Goal: Use online tool/utility: Utilize a website feature to perform a specific function

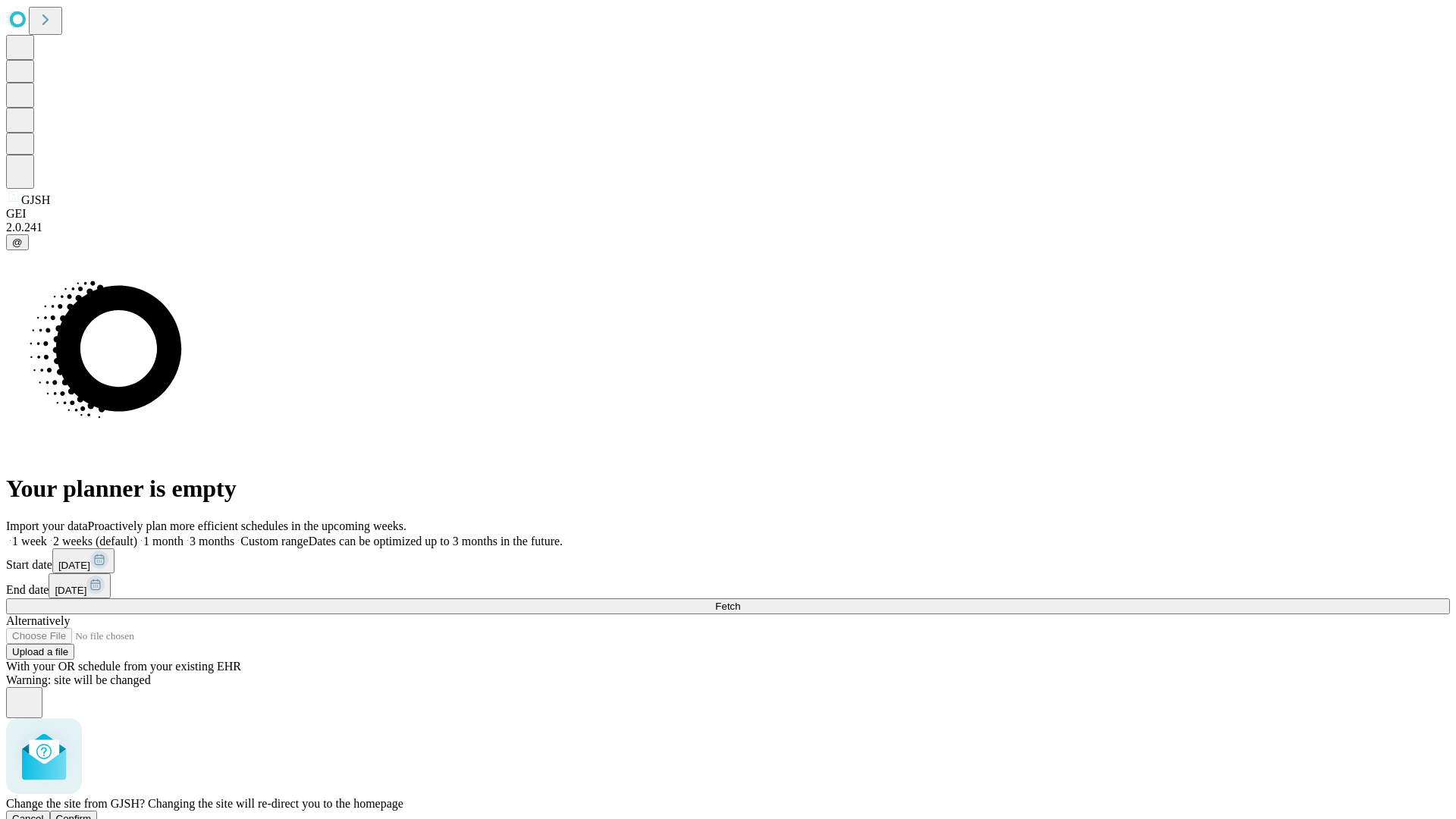
click at [92, 813] on span "Confirm" at bounding box center [74, 819] width 36 height 11
click at [183, 534] on label "1 month" at bounding box center [160, 541] width 46 height 13
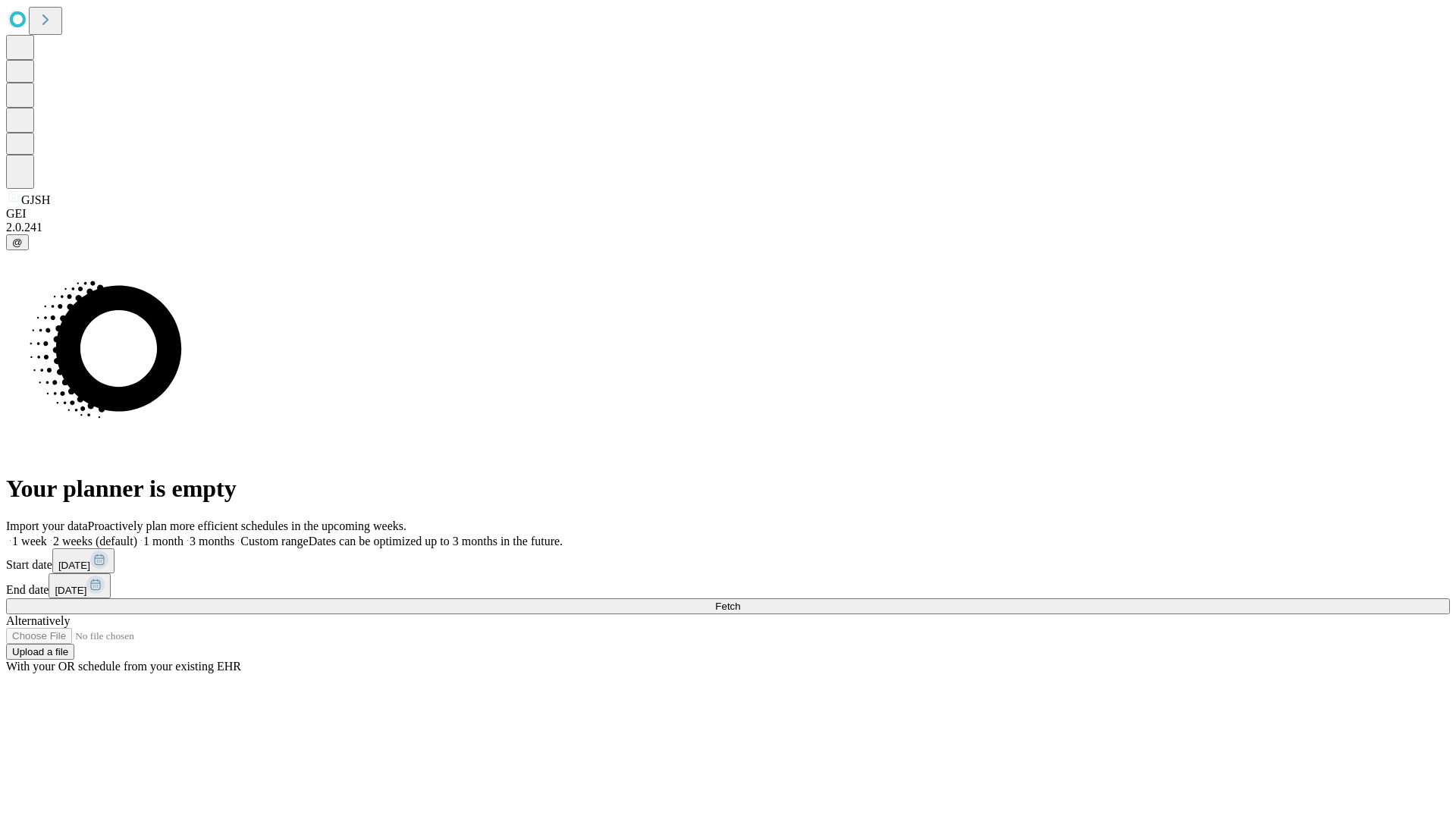
click at [740, 601] on span "Fetch" at bounding box center [727, 607] width 25 height 11
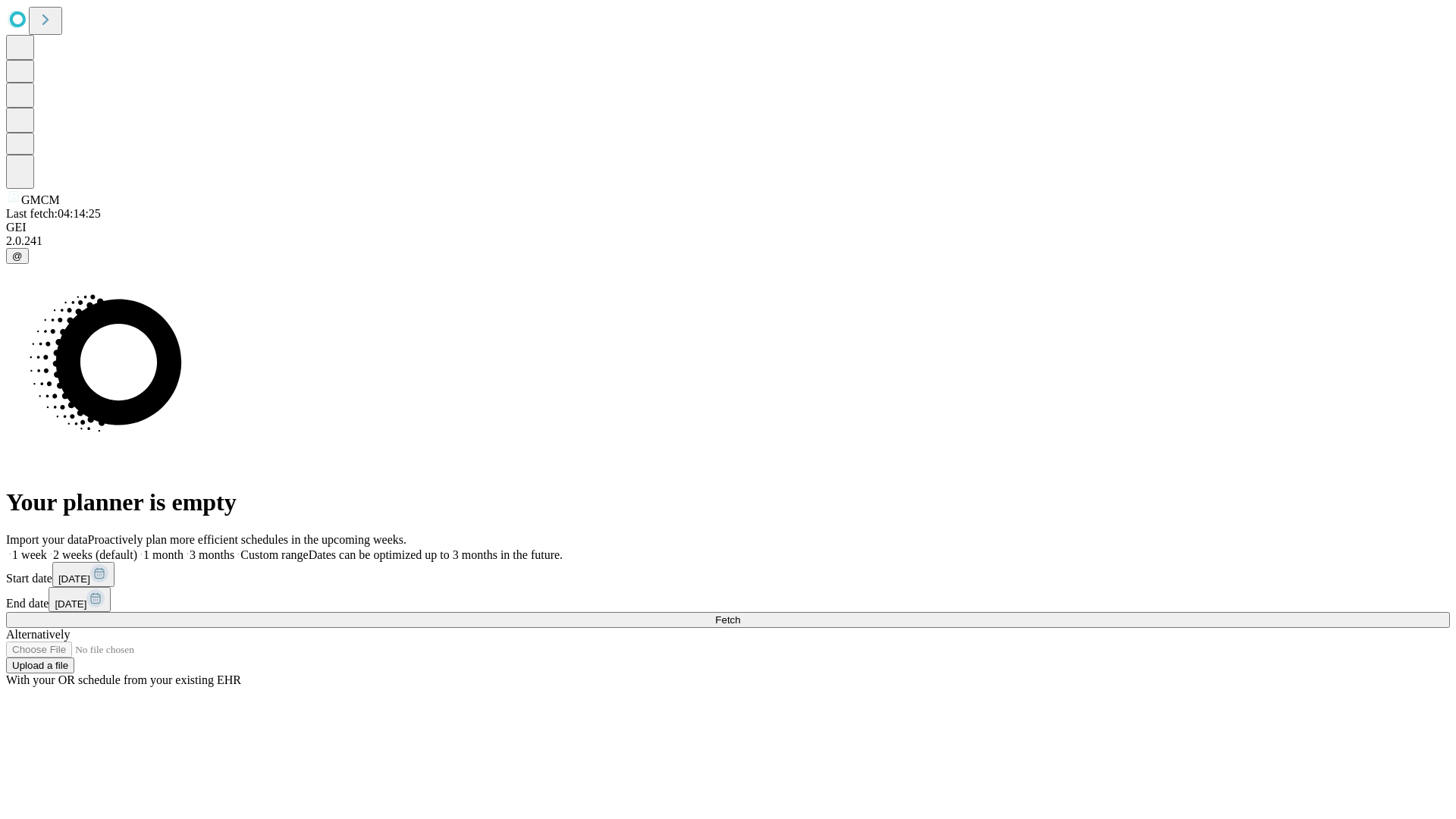
click at [183, 548] on label "1 month" at bounding box center [160, 555] width 46 height 13
click at [740, 615] on span "Fetch" at bounding box center [727, 620] width 25 height 11
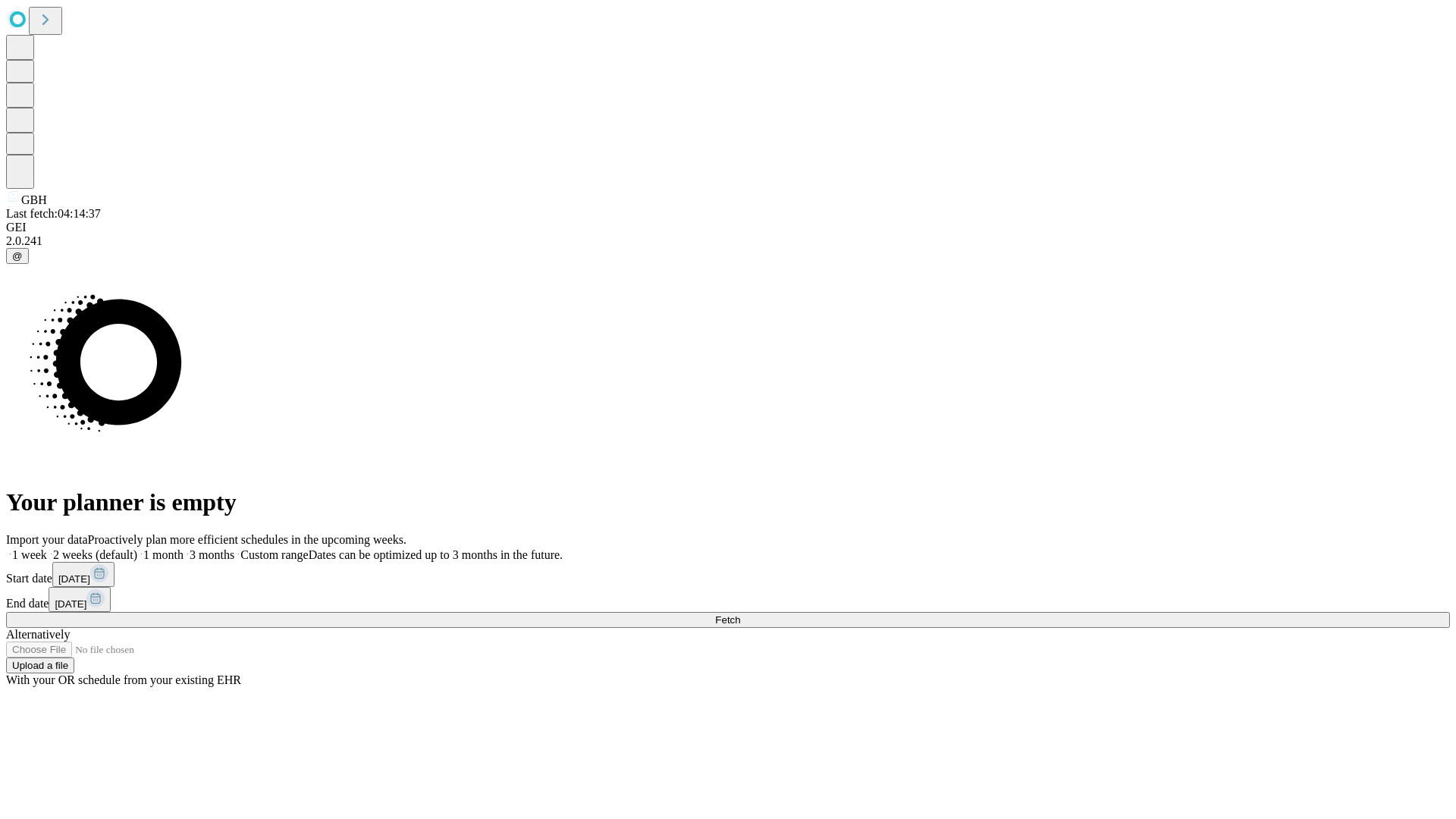
click at [183, 548] on label "1 month" at bounding box center [160, 555] width 46 height 13
click at [740, 615] on span "Fetch" at bounding box center [727, 620] width 25 height 11
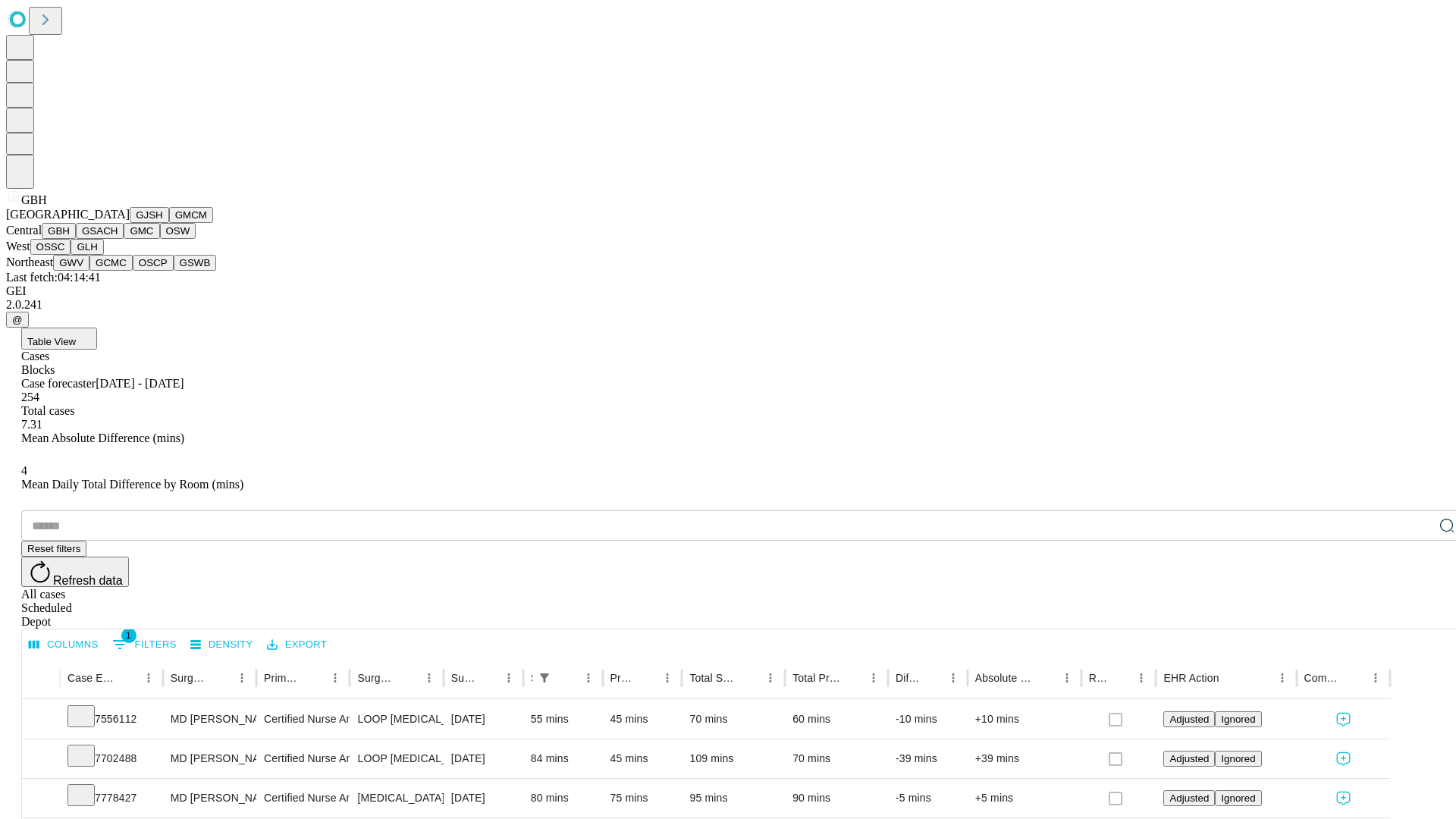
click at [118, 239] on button "GSACH" at bounding box center [100, 231] width 48 height 16
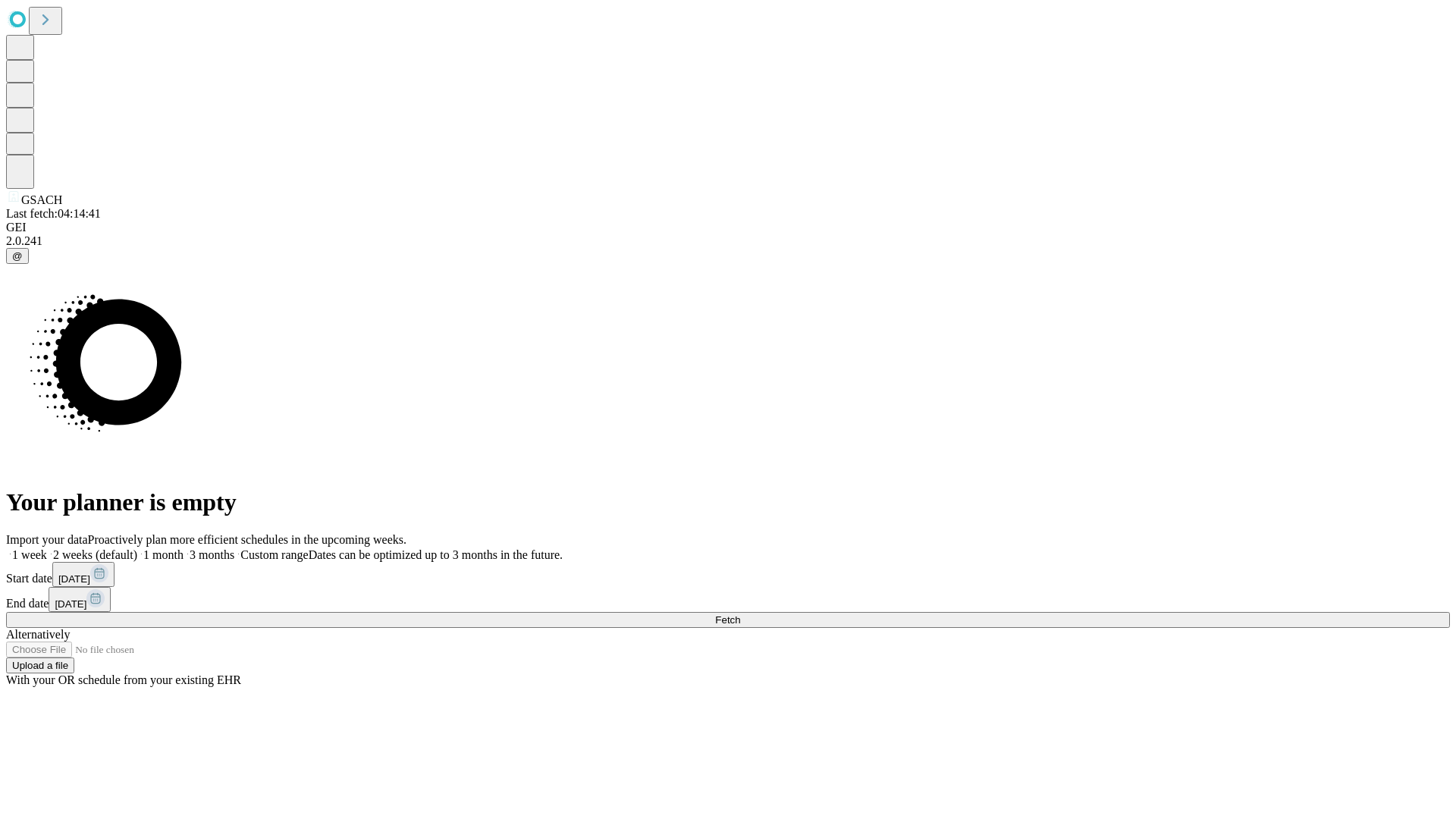
click at [183, 548] on label "1 month" at bounding box center [160, 555] width 46 height 13
click at [740, 615] on span "Fetch" at bounding box center [727, 620] width 25 height 11
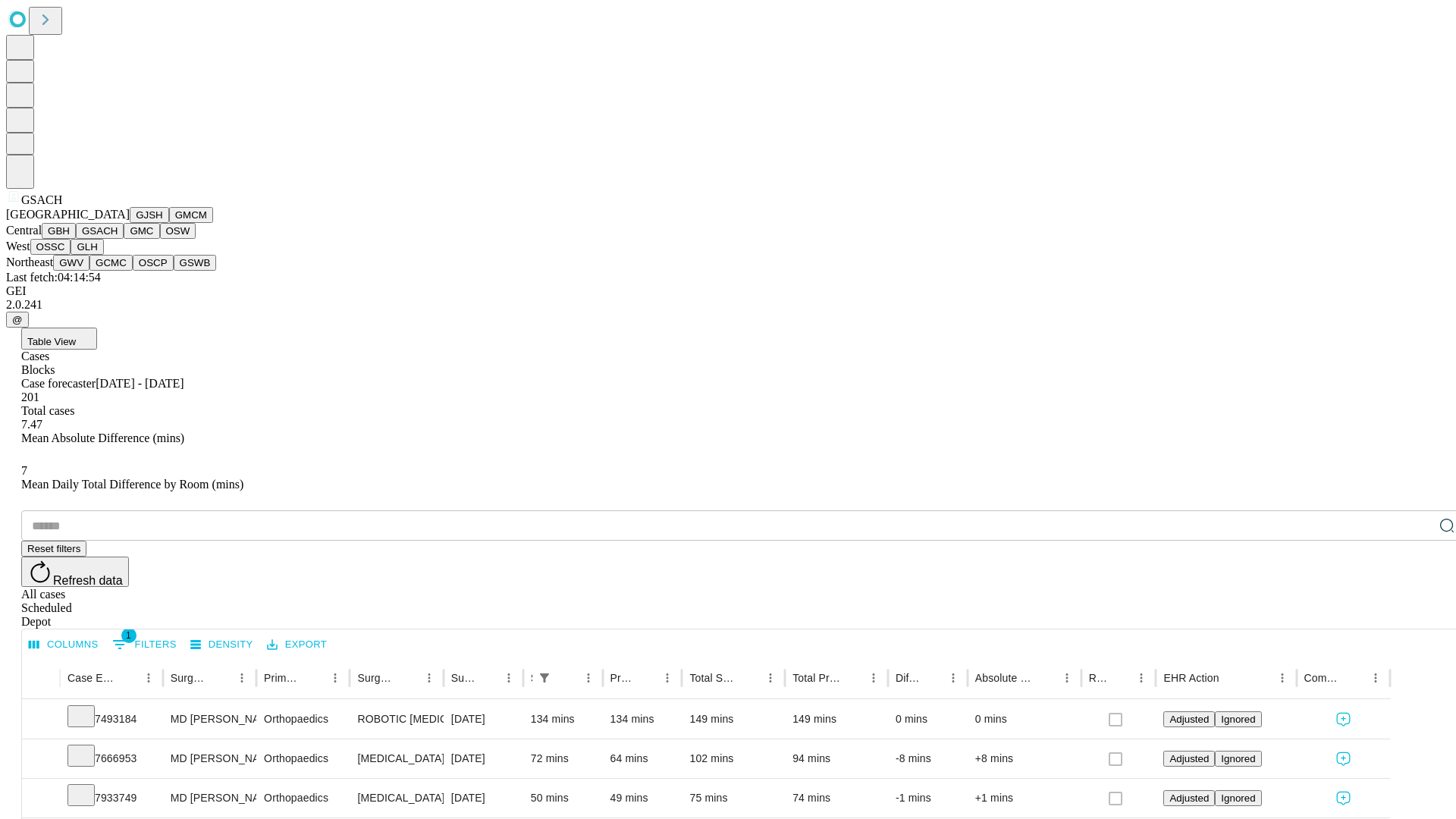
click at [123, 239] on button "GMC" at bounding box center [141, 231] width 36 height 16
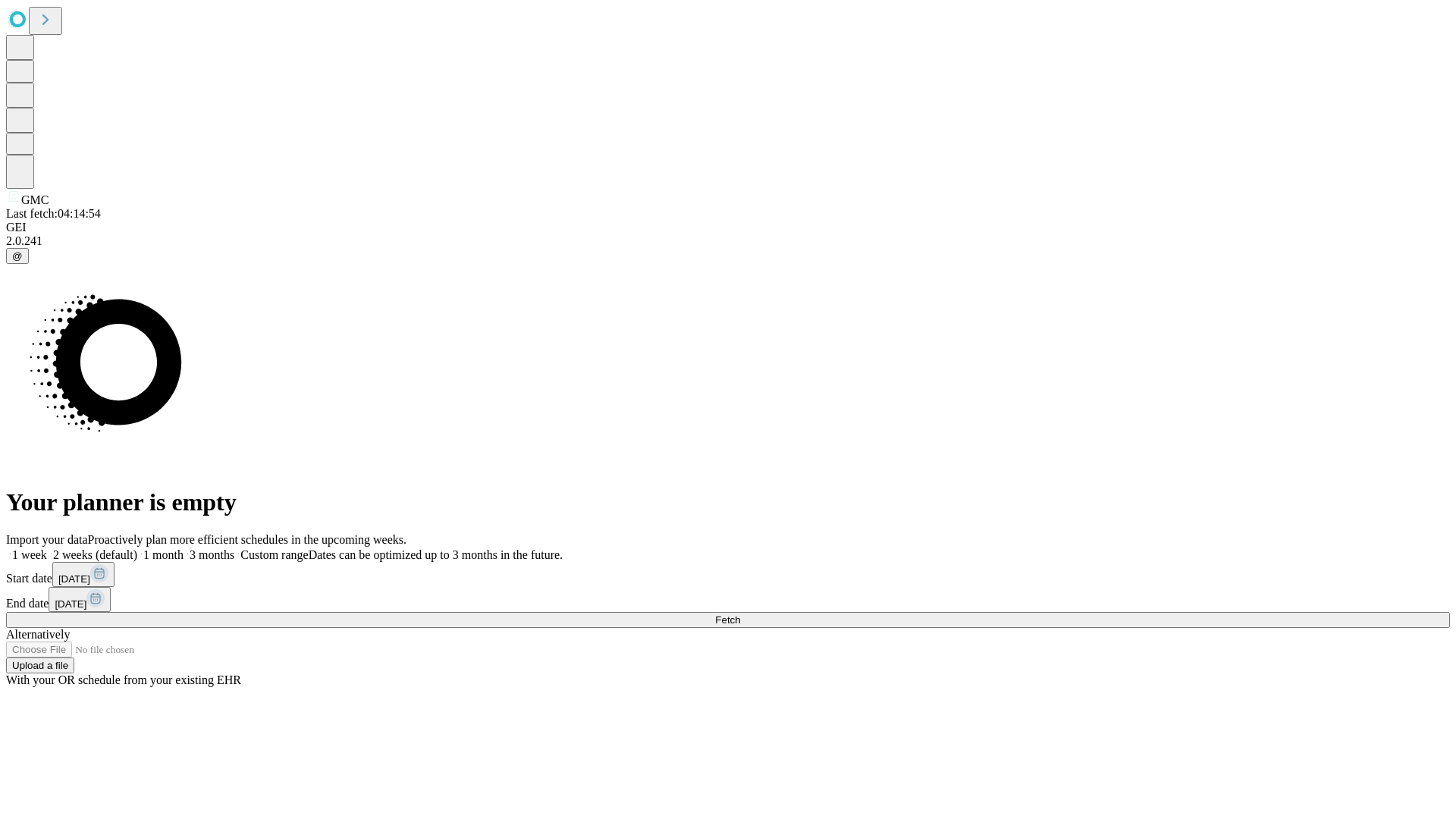
click at [183, 548] on label "1 month" at bounding box center [160, 555] width 46 height 13
click at [740, 615] on span "Fetch" at bounding box center [727, 620] width 25 height 11
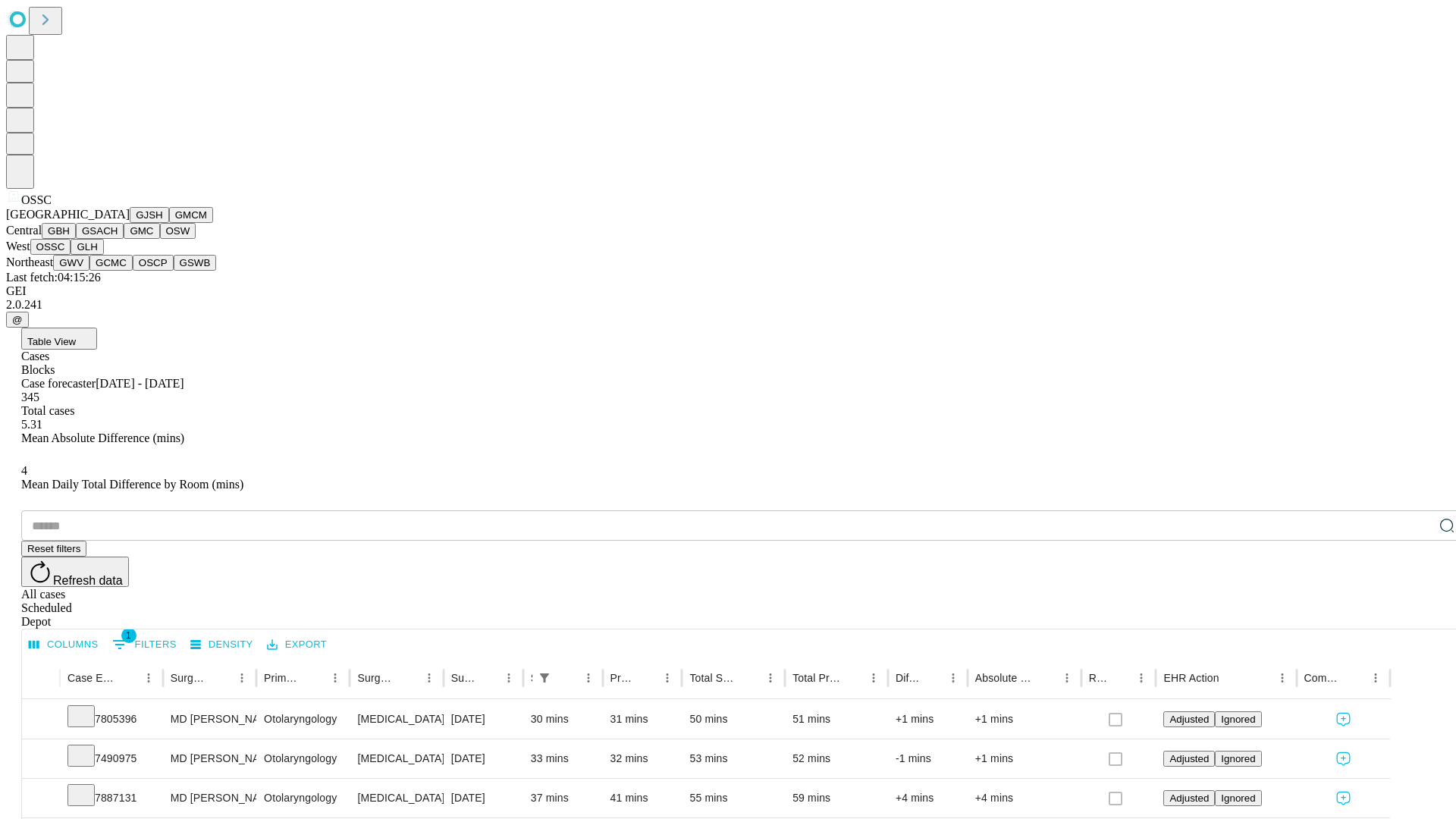
click at [103, 255] on button "GLH" at bounding box center [87, 247] width 32 height 16
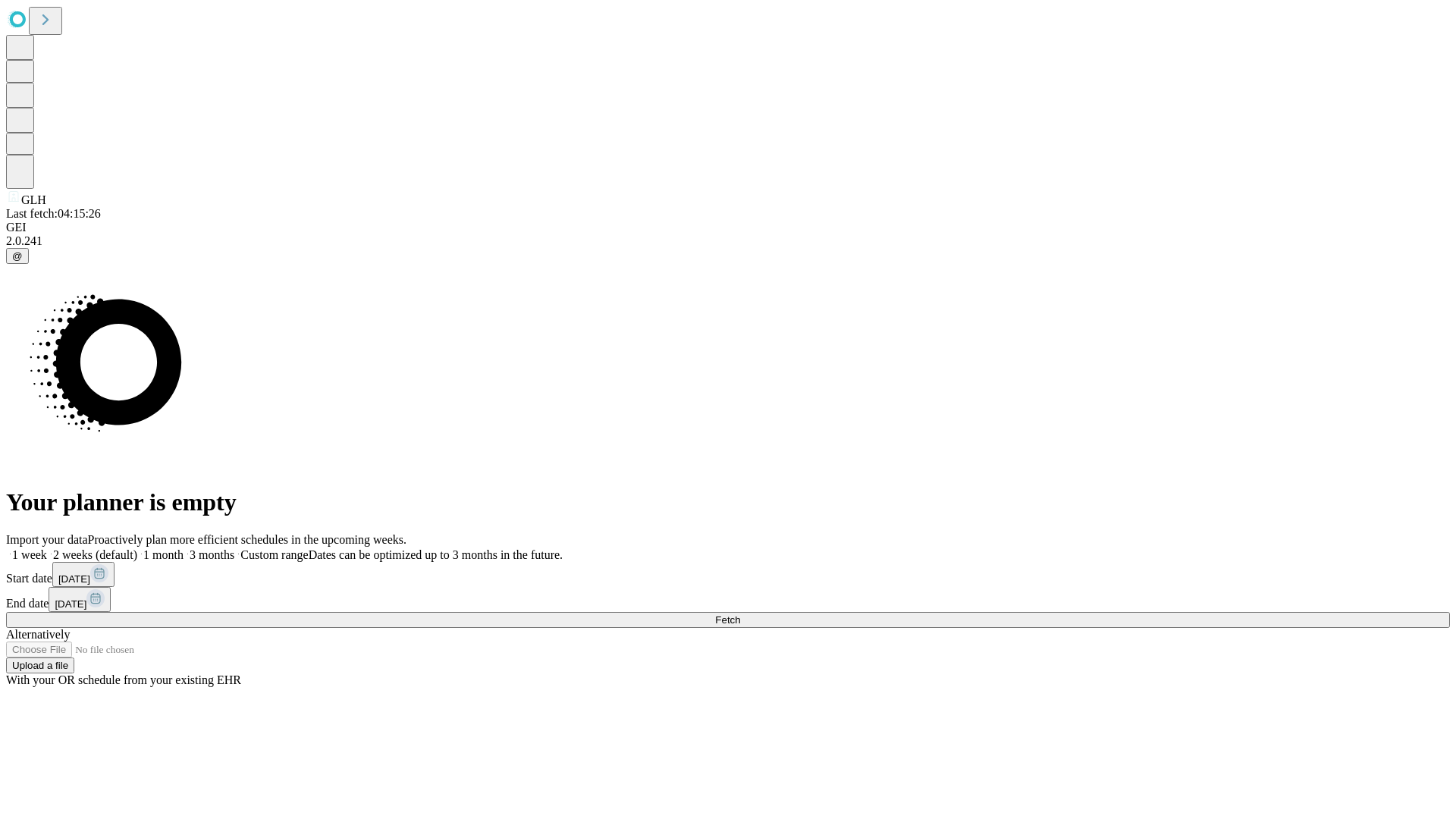
click at [183, 548] on label "1 month" at bounding box center [160, 555] width 46 height 13
click at [740, 615] on span "Fetch" at bounding box center [727, 620] width 25 height 11
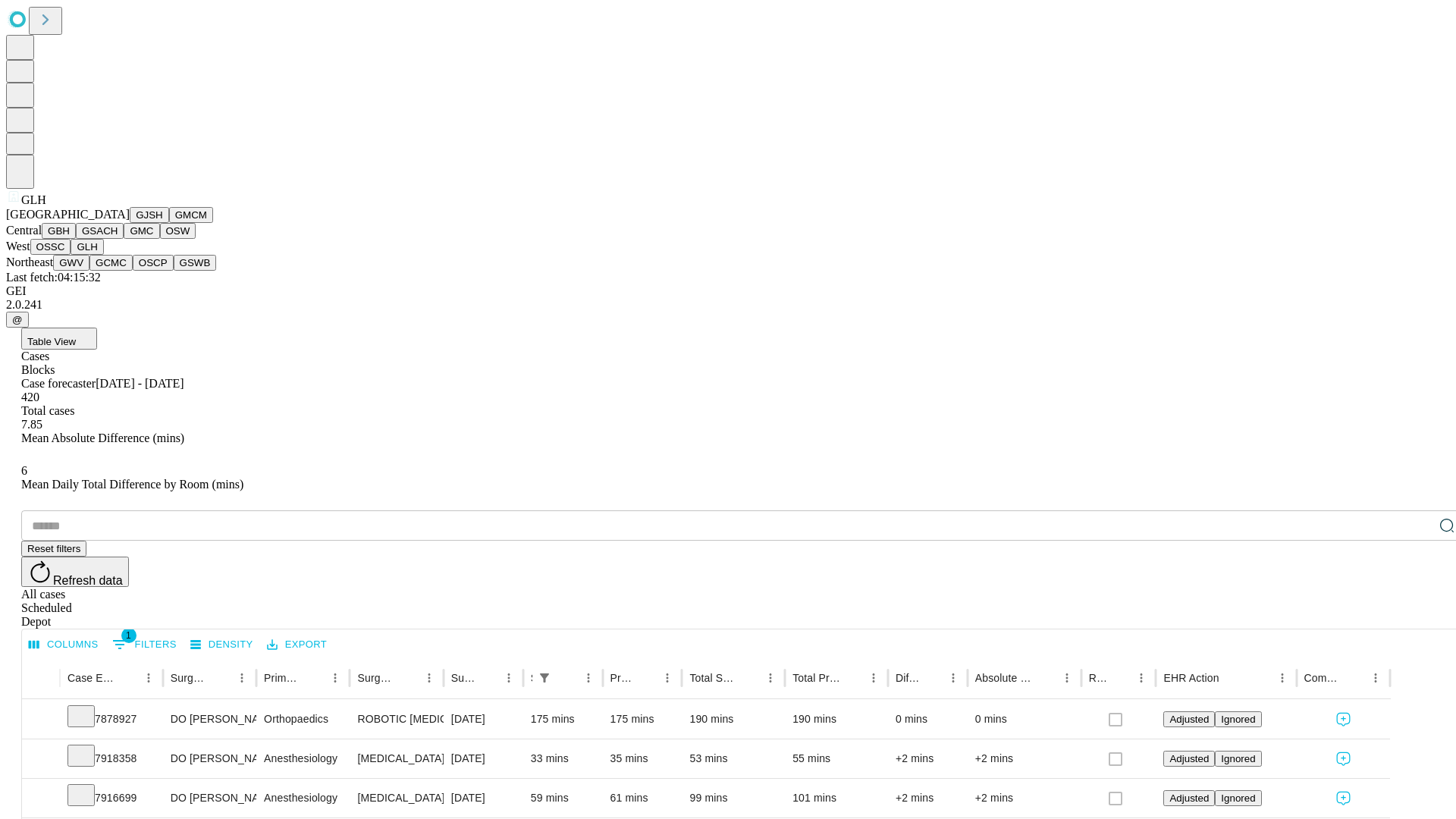
click at [89, 271] on button "GWV" at bounding box center [71, 263] width 36 height 16
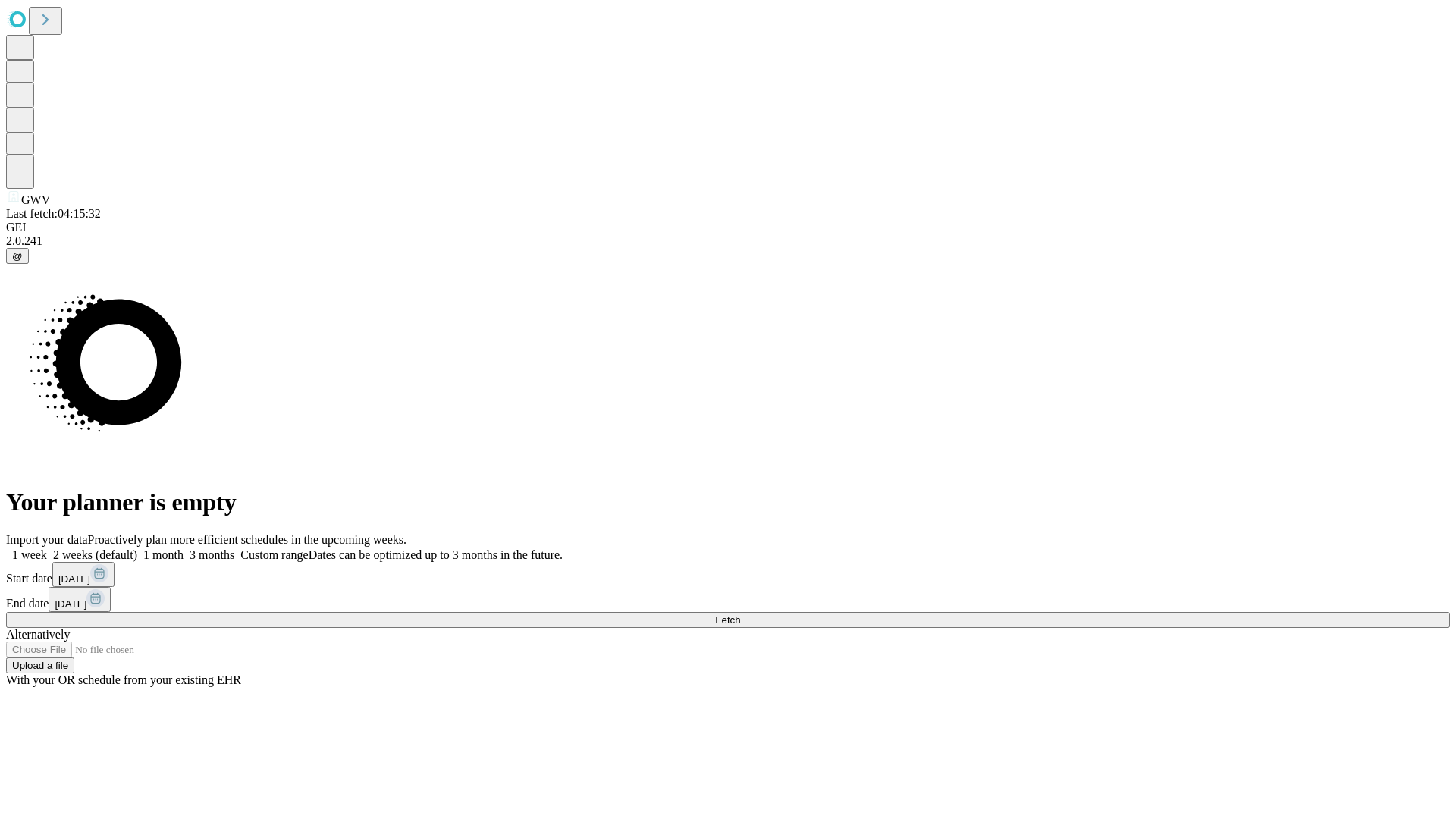
click at [183, 548] on label "1 month" at bounding box center [160, 555] width 46 height 13
click at [740, 615] on span "Fetch" at bounding box center [727, 620] width 25 height 11
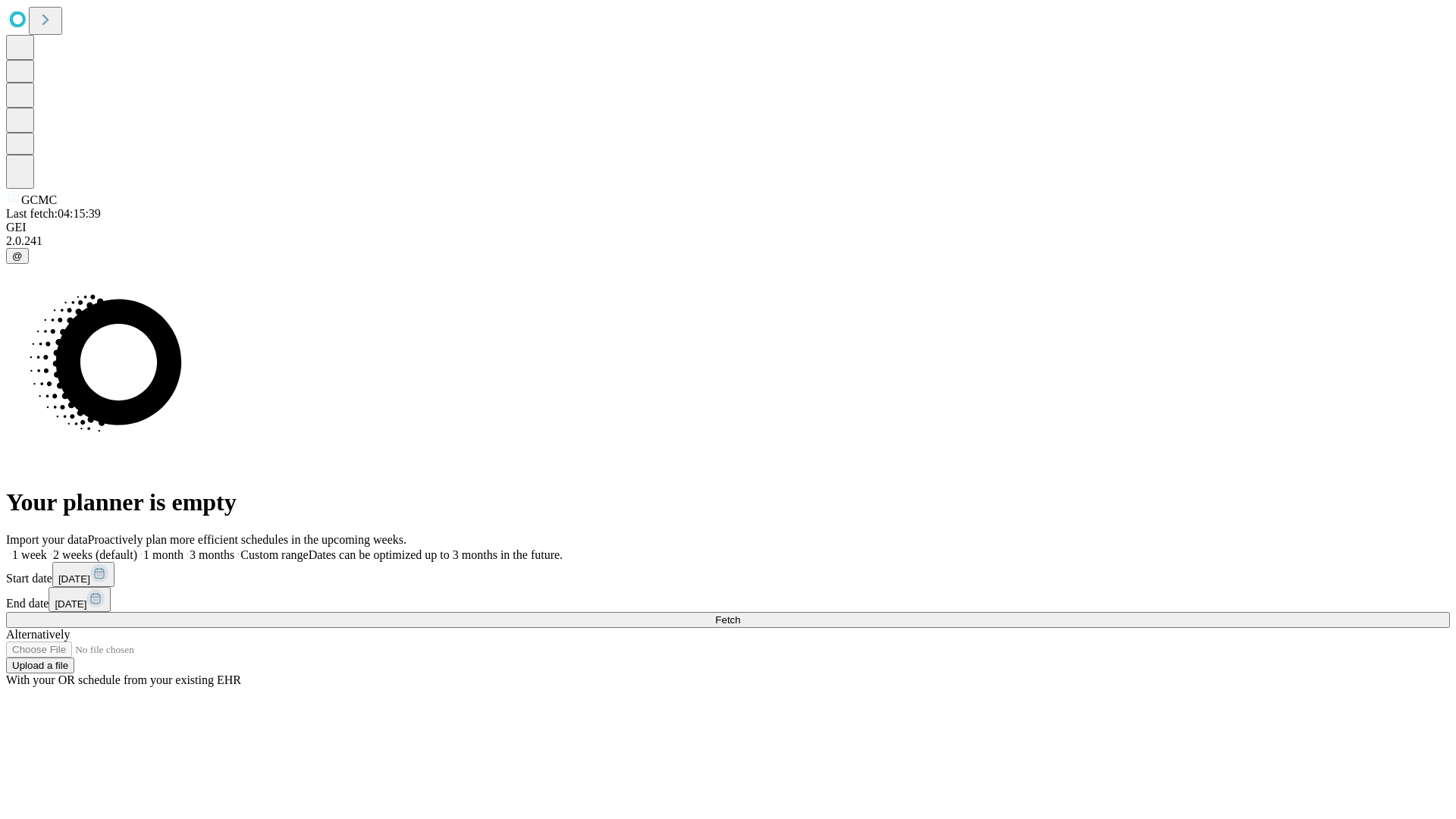
click at [183, 548] on label "1 month" at bounding box center [160, 555] width 46 height 13
click at [740, 615] on span "Fetch" at bounding box center [727, 620] width 25 height 11
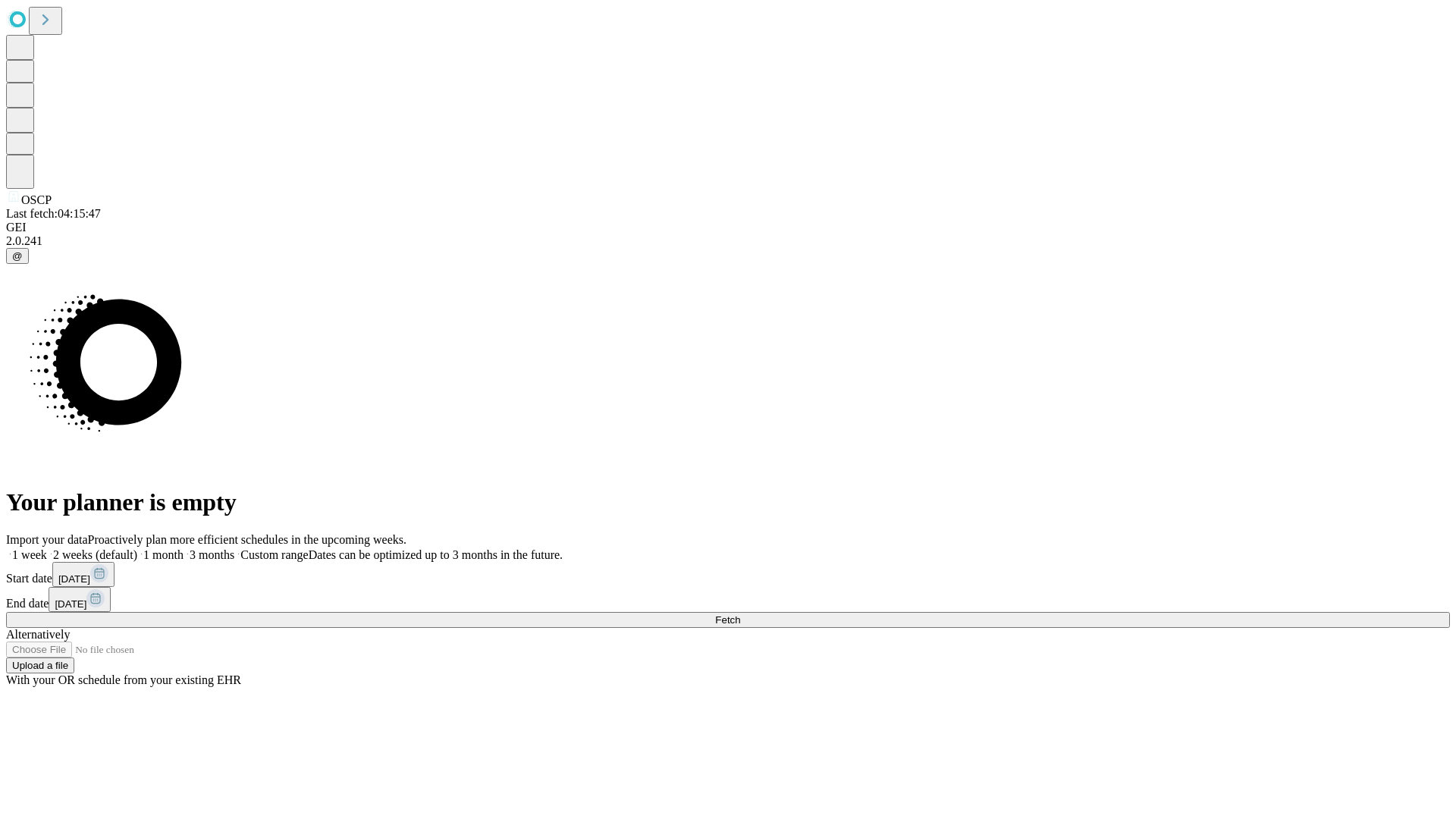
click at [740, 615] on span "Fetch" at bounding box center [727, 620] width 25 height 11
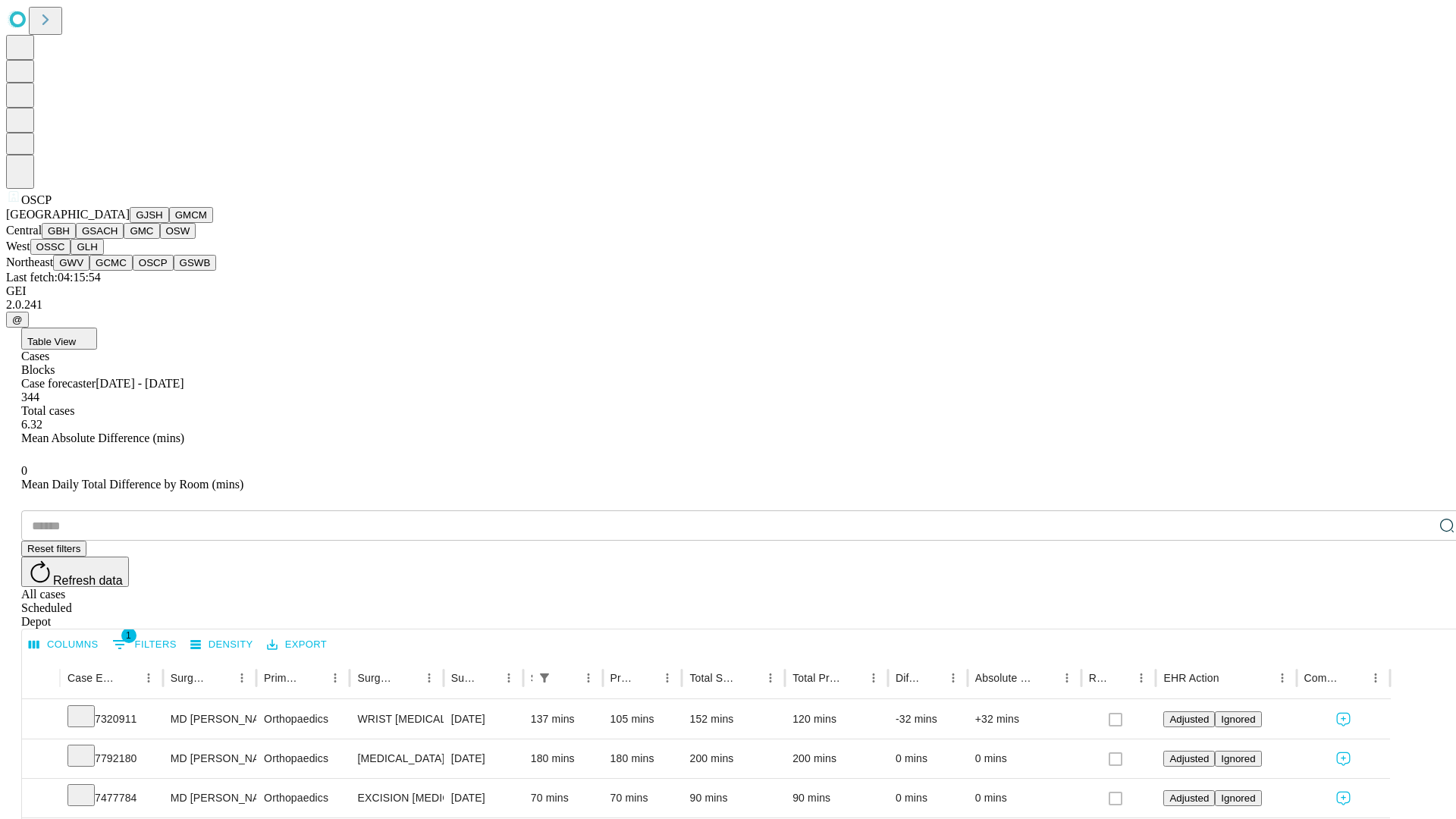
click at [173, 271] on button "GSWB" at bounding box center [195, 263] width 43 height 16
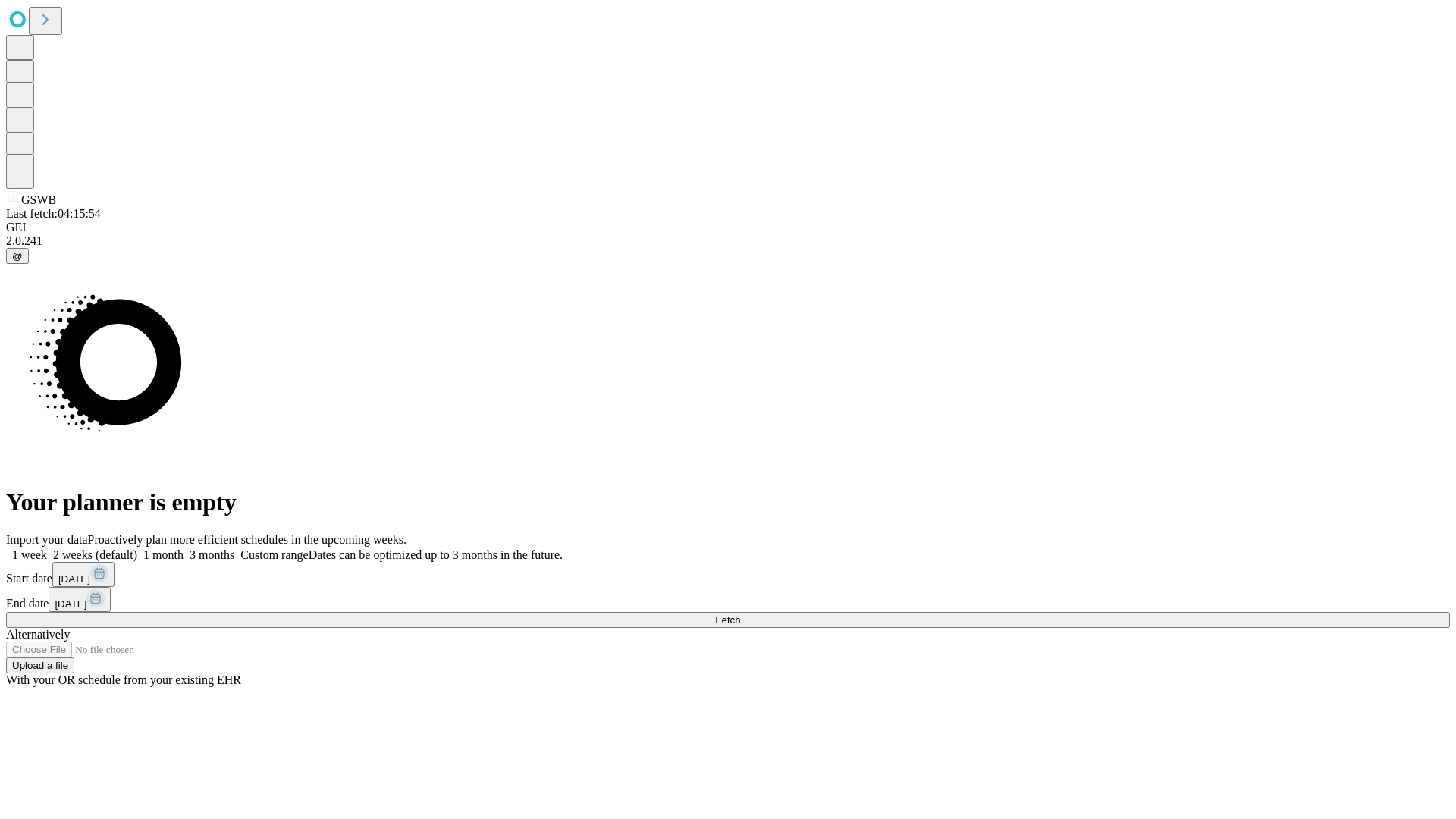
click at [183, 548] on label "1 month" at bounding box center [160, 555] width 46 height 13
click at [740, 615] on span "Fetch" at bounding box center [727, 620] width 25 height 11
